Goal: Task Accomplishment & Management: Manage account settings

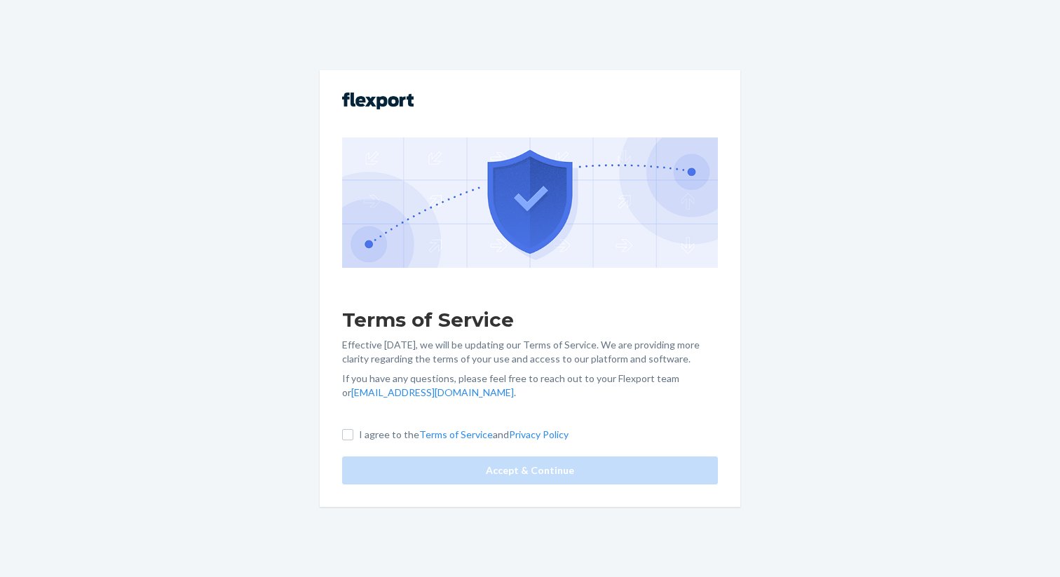
click at [395, 438] on p "I agree to the Terms of Service and Privacy Policy" at bounding box center [464, 435] width 210 height 14
click at [353, 438] on input "I agree to the Terms of Service and Privacy Policy" at bounding box center [347, 434] width 11 height 11
checkbox input "true"
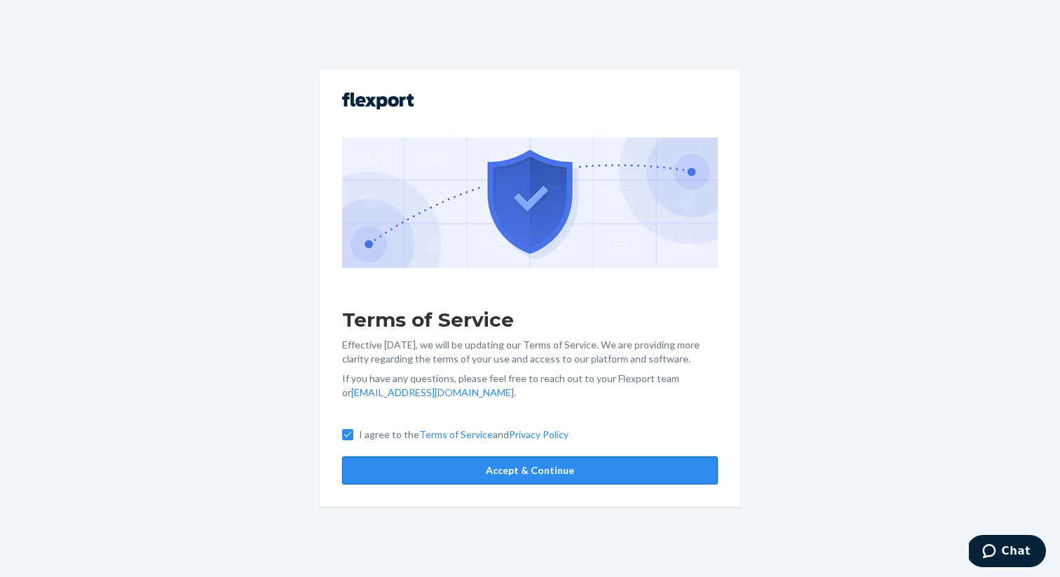
click at [416, 461] on button "Accept & Continue" at bounding box center [530, 470] width 376 height 28
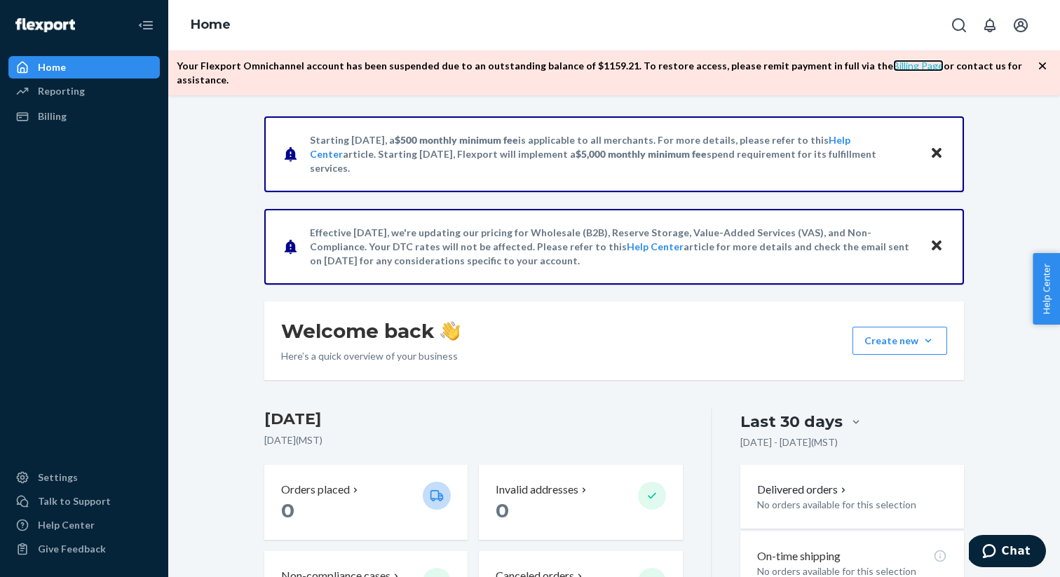
click at [893, 67] on link "Billing Page" at bounding box center [918, 66] width 50 height 12
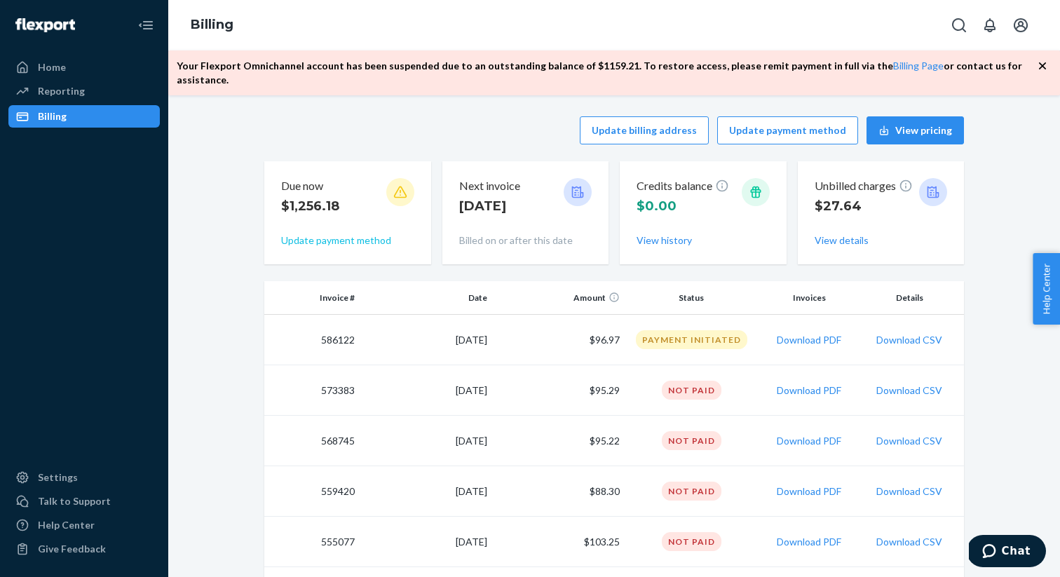
click at [351, 233] on button "Update payment method" at bounding box center [336, 240] width 110 height 14
click at [346, 233] on button "Update payment method" at bounding box center [336, 240] width 110 height 14
click at [399, 185] on icon at bounding box center [400, 192] width 14 height 14
click at [338, 233] on button "Update payment method" at bounding box center [336, 240] width 110 height 14
click at [393, 185] on icon at bounding box center [400, 192] width 14 height 14
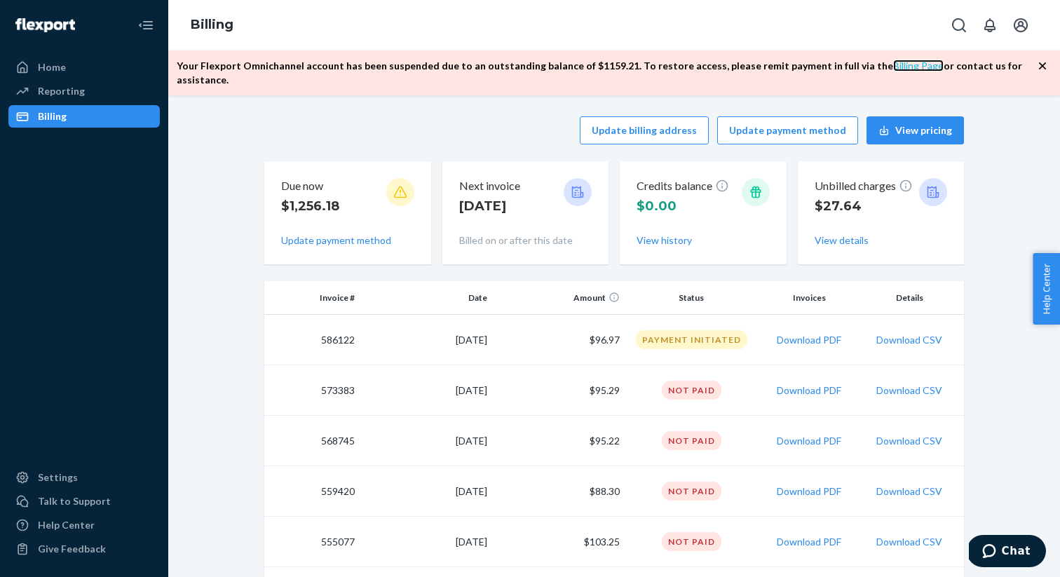
click at [893, 63] on link "Billing Page" at bounding box center [918, 66] width 50 height 12
click at [893, 65] on link "Billing Page" at bounding box center [918, 66] width 50 height 12
click at [1021, 18] on icon "Open account menu" at bounding box center [1020, 25] width 17 height 17
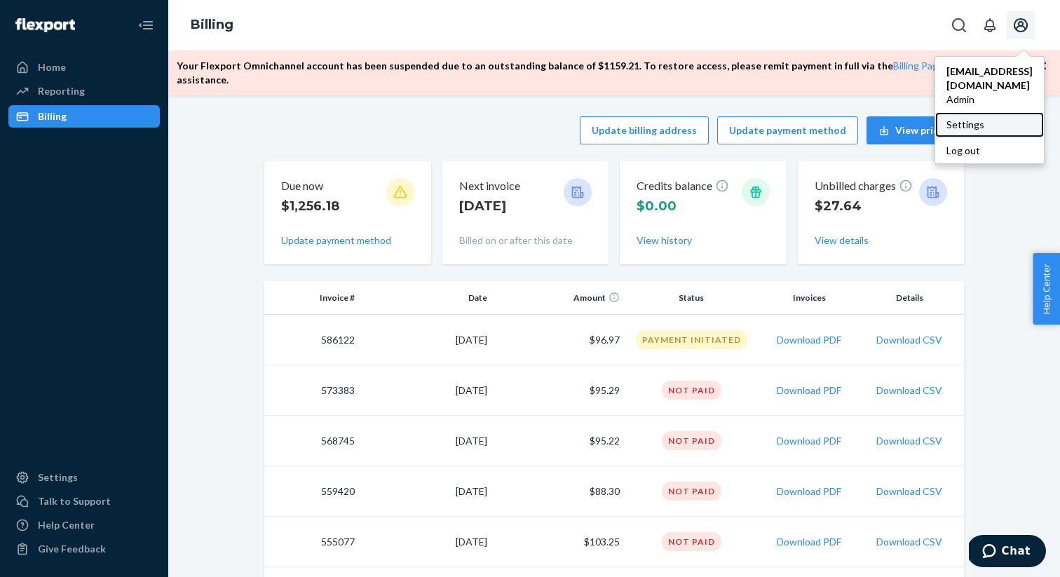
click at [977, 112] on div "Settings" at bounding box center [989, 124] width 109 height 25
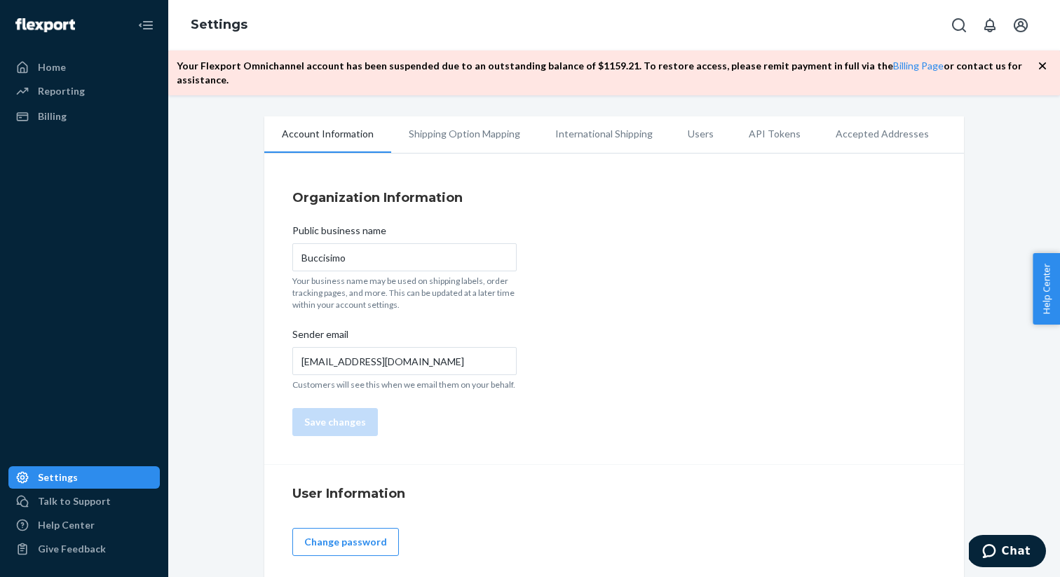
click at [483, 377] on div "Public business name Buccisimo Your business name may be used on shipping label…" at bounding box center [404, 329] width 224 height 229
click at [490, 285] on p "Your business name may be used on shipping labels, order tracking pages, and mo…" at bounding box center [404, 293] width 224 height 36
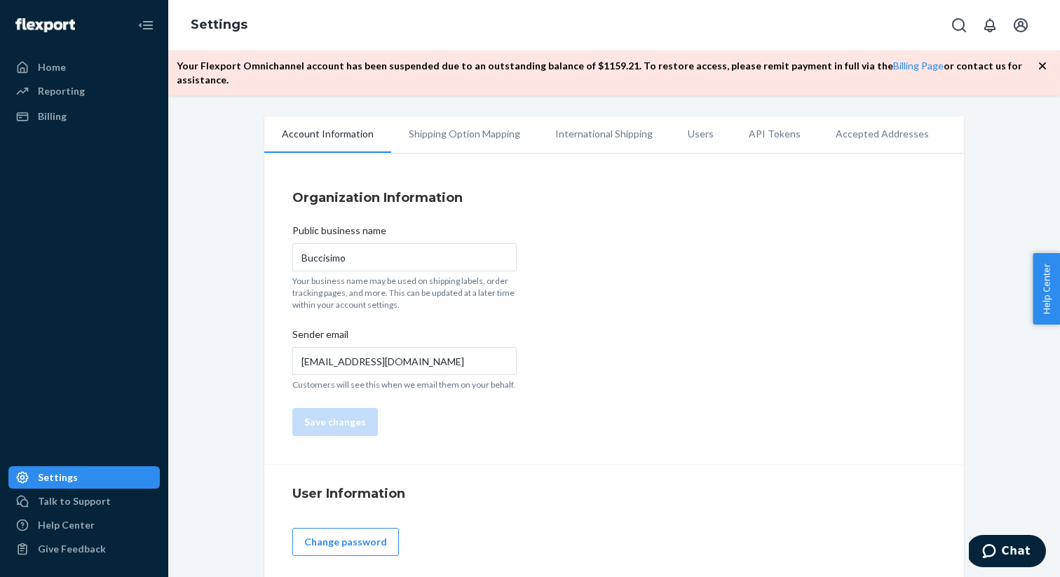
click at [490, 285] on p "Your business name may be used on shipping labels, order tracking pages, and mo…" at bounding box center [404, 293] width 224 height 36
